Goal: Navigation & Orientation: Find specific page/section

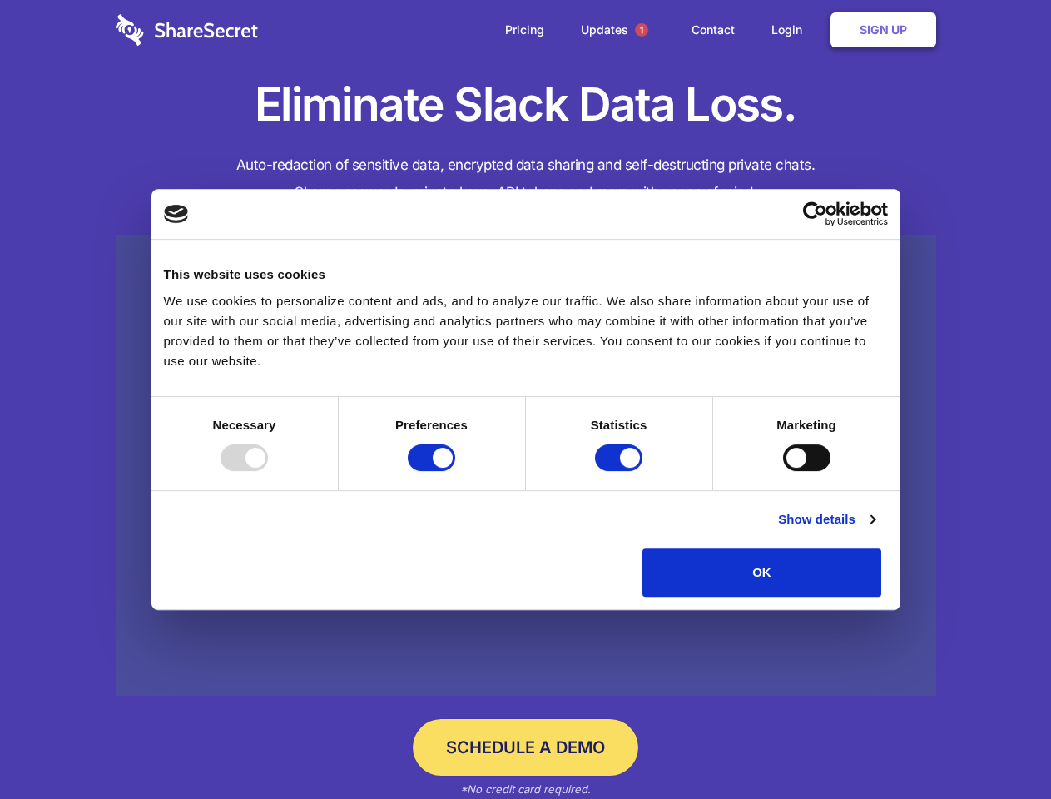
click at [268, 471] on div at bounding box center [244, 457] width 47 height 27
click at [455, 471] on input "Preferences" at bounding box center [431, 457] width 47 height 27
checkbox input "false"
click at [621, 471] on input "Statistics" at bounding box center [618, 457] width 47 height 27
checkbox input "false"
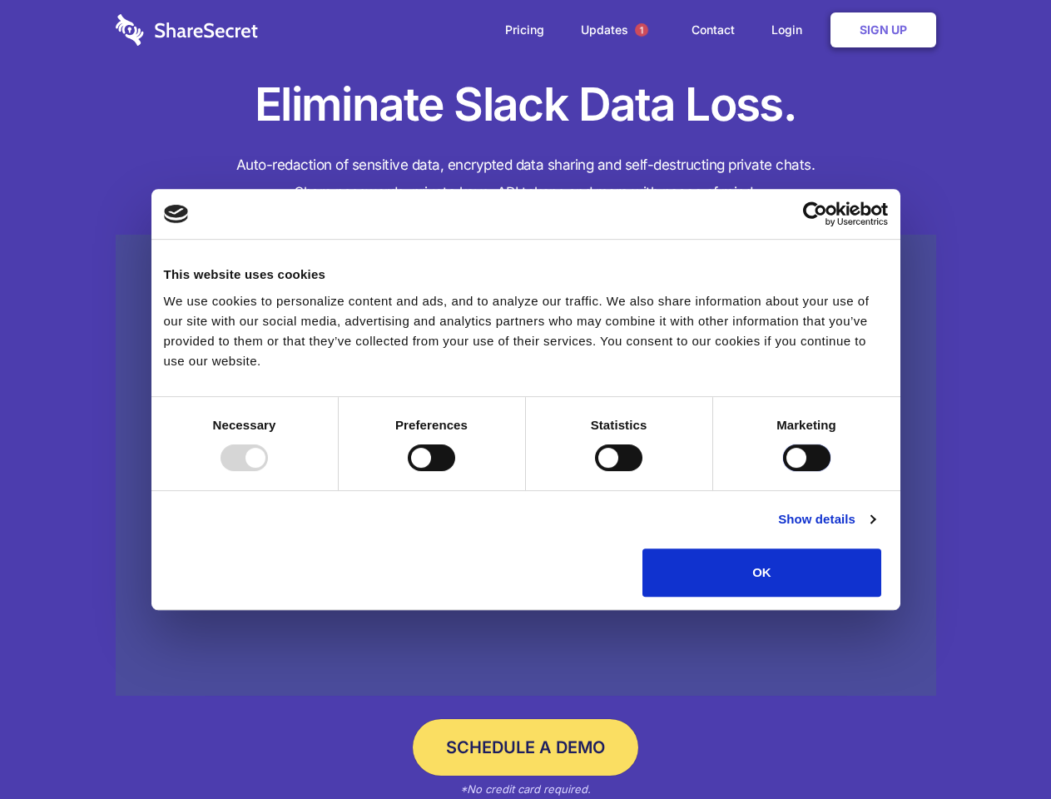
click at [783, 471] on input "Marketing" at bounding box center [806, 457] width 47 height 27
checkbox input "true"
click at [875, 529] on link "Show details" at bounding box center [826, 519] width 97 height 20
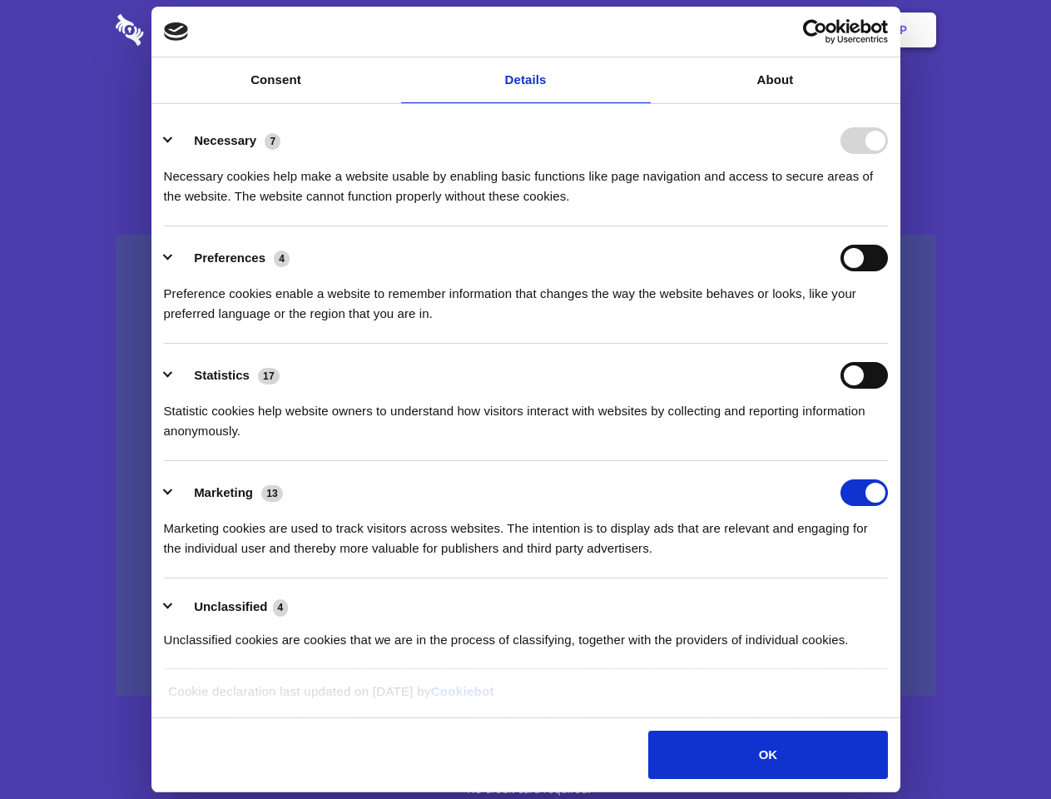
click at [888, 226] on li "Necessary 7 Necessary cookies help make a website usable by enabling basic func…" at bounding box center [526, 167] width 724 height 117
click at [641, 30] on span "1" at bounding box center [641, 29] width 13 height 13
